Goal: Check status

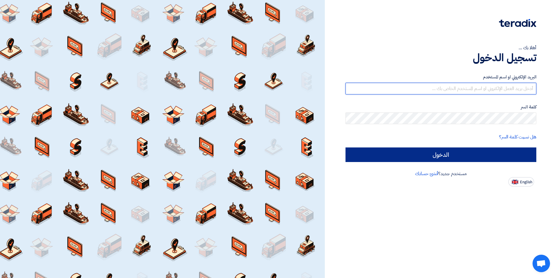
type input "[EMAIL_ADDRESS][PERSON_NAME][DOMAIN_NAME]"
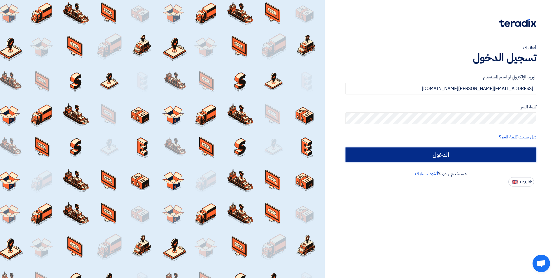
click at [412, 150] on input "الدخول" at bounding box center [441, 154] width 191 height 15
type input "Sign in"
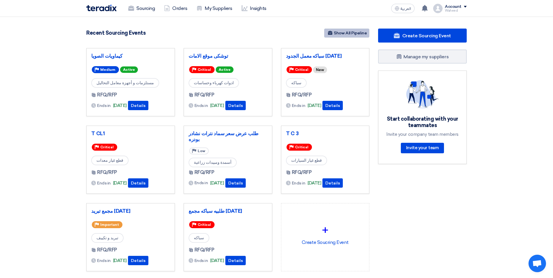
click at [348, 31] on link "Show All Pipeline" at bounding box center [346, 33] width 45 height 9
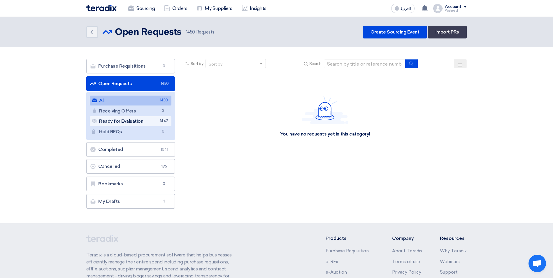
click at [134, 123] on link "Ready for Evaluation Ready for Evaluation 1447" at bounding box center [131, 121] width 82 height 10
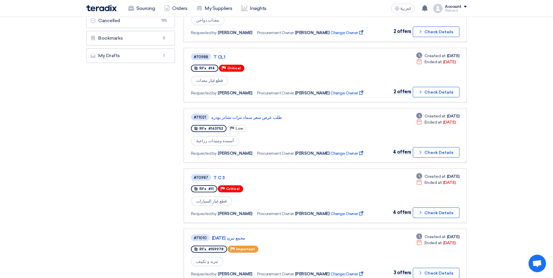
scroll to position [58, 0]
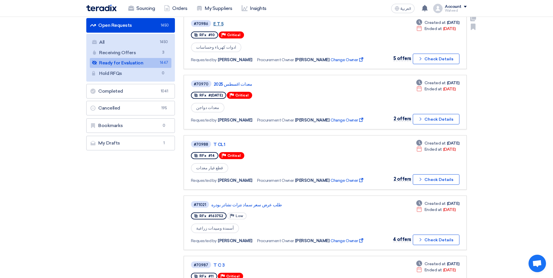
click at [216, 25] on link "E T 5" at bounding box center [286, 23] width 146 height 5
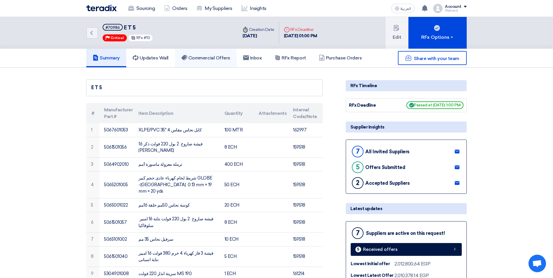
click at [203, 56] on h5 "Commercial Offers" at bounding box center [205, 58] width 49 height 6
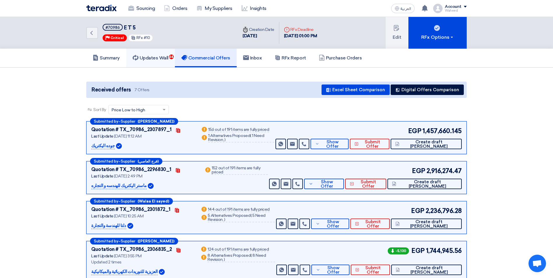
click at [146, 57] on h5 "Updates Wall 64" at bounding box center [151, 58] width 36 height 6
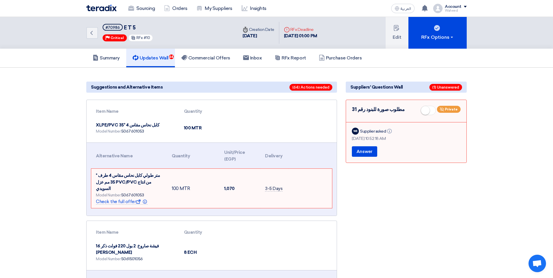
click at [430, 110] on small at bounding box center [425, 110] width 9 height 9
click at [449, 110] on span "Public" at bounding box center [450, 109] width 11 height 4
click at [419, 144] on div "Answer" at bounding box center [406, 147] width 109 height 10
